Goal: Task Accomplishment & Management: Use online tool/utility

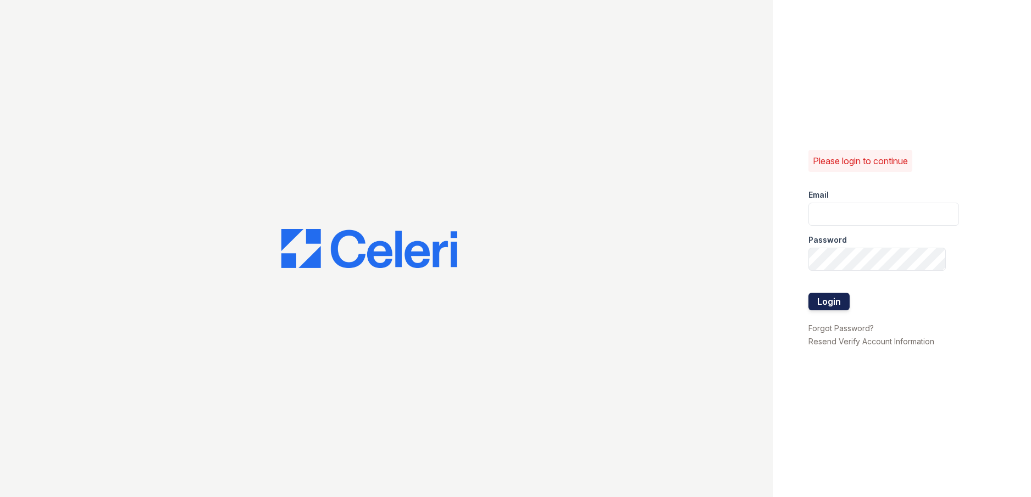
type input "[EMAIL_ADDRESS][DOMAIN_NAME]"
click at [815, 303] on button "Login" at bounding box center [828, 302] width 41 height 18
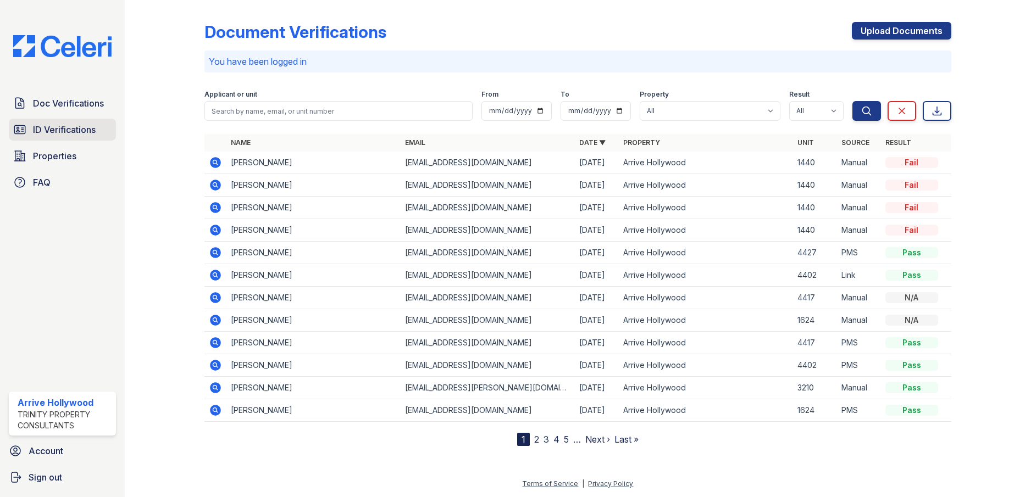
click at [46, 122] on link "ID Verifications" at bounding box center [62, 130] width 107 height 22
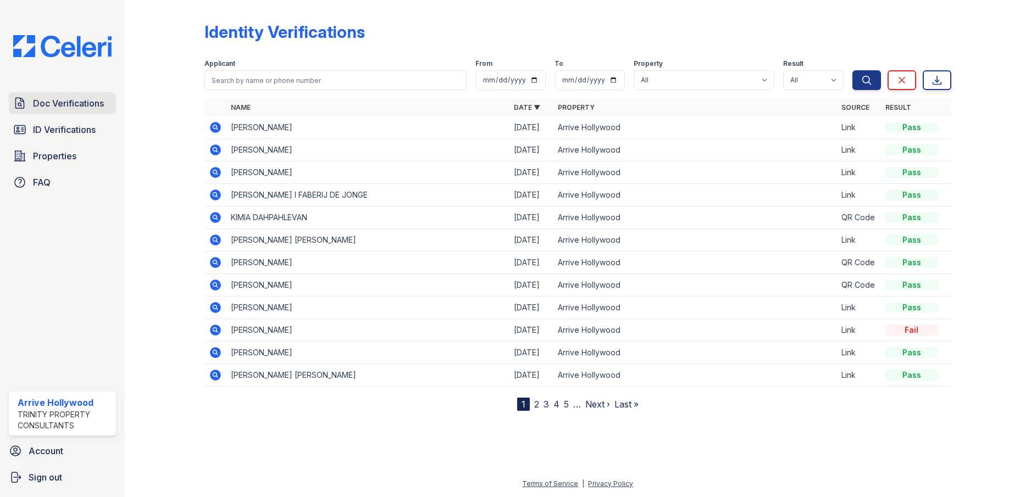
click at [62, 101] on span "Doc Verifications" at bounding box center [68, 103] width 71 height 13
